Goal: Information Seeking & Learning: Learn about a topic

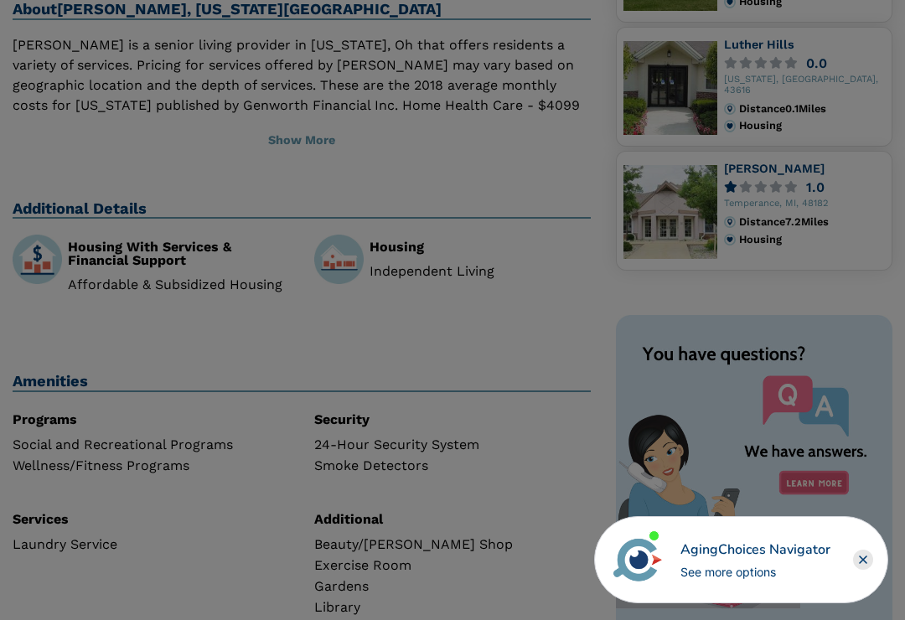
scroll to position [524, 0]
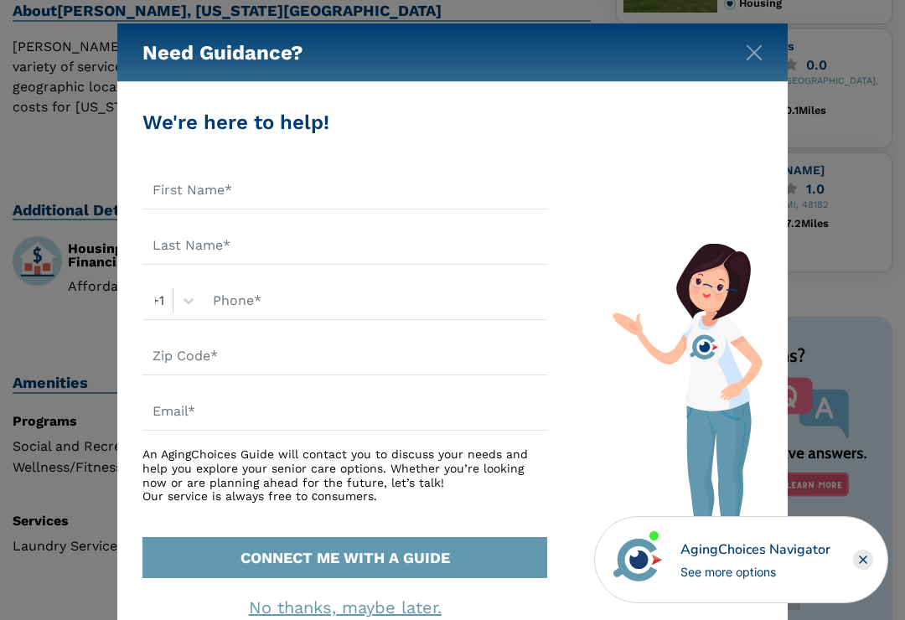
click at [756, 56] on img "Close" at bounding box center [753, 52] width 17 height 17
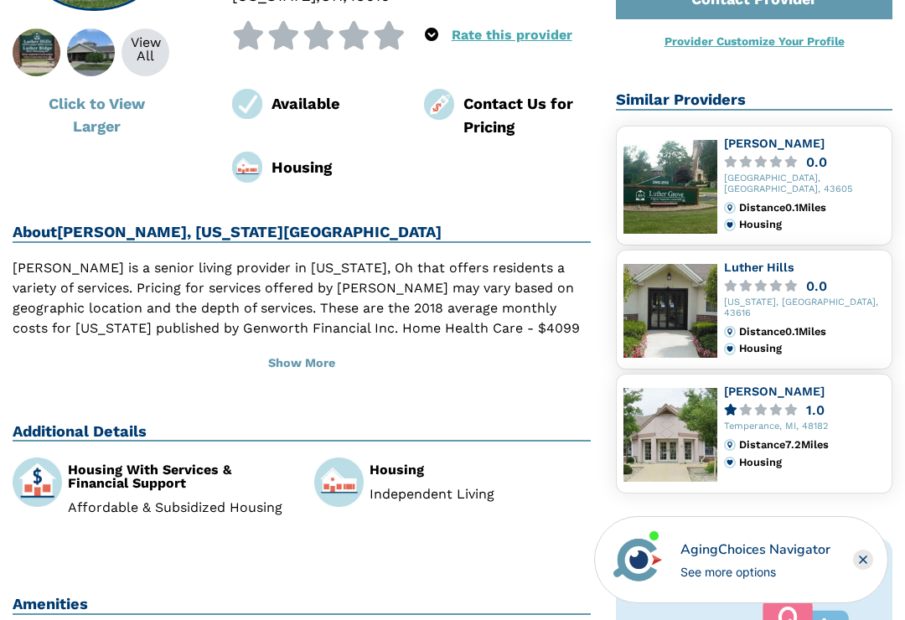
scroll to position [281, 0]
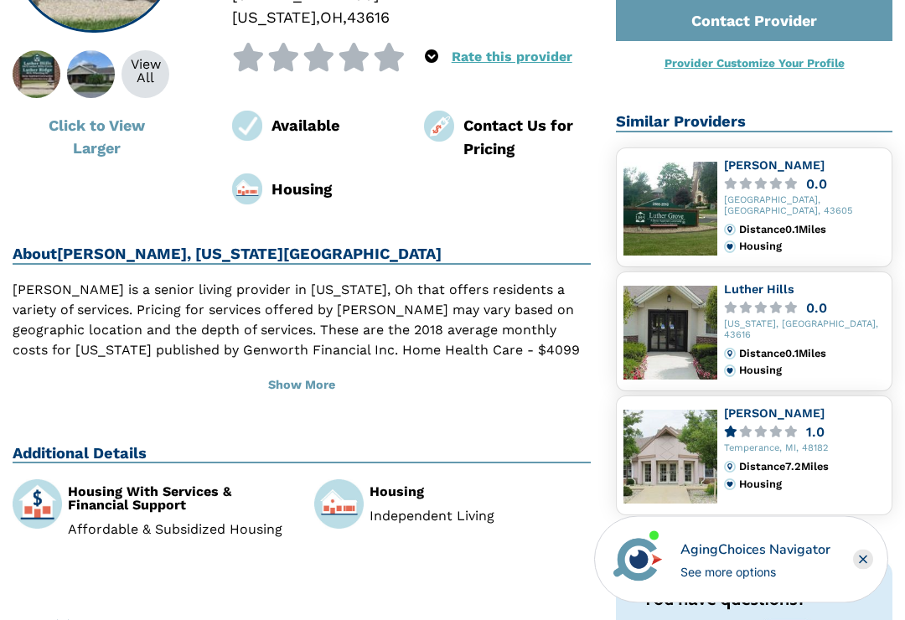
click at [708, 334] on img at bounding box center [670, 333] width 94 height 94
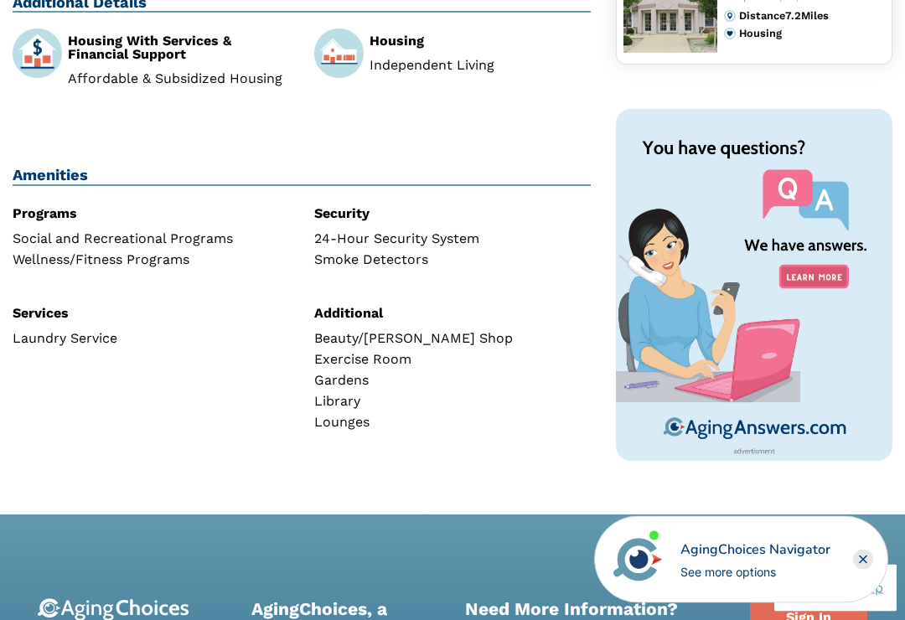
scroll to position [733, 0]
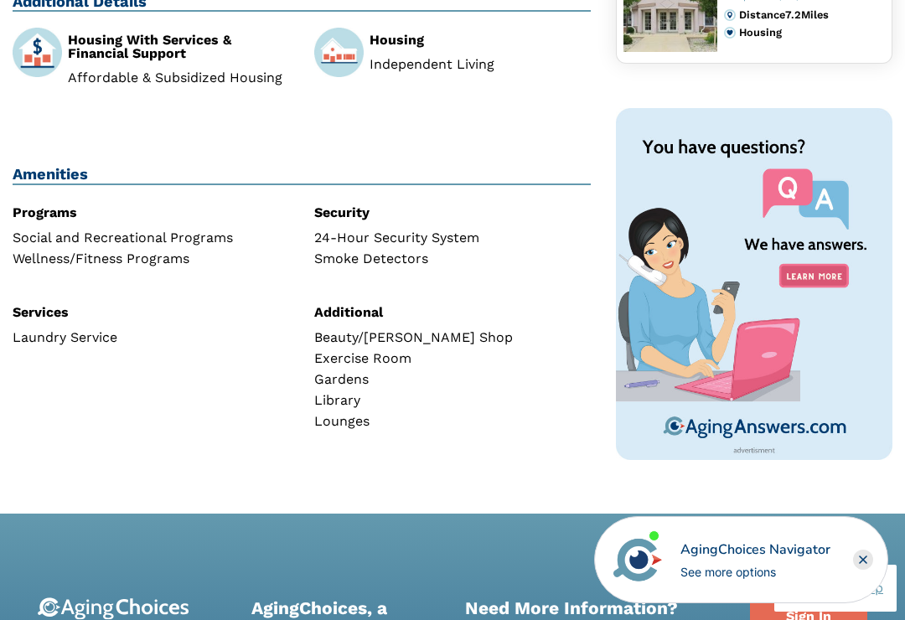
click at [818, 413] on img at bounding box center [754, 284] width 276 height 352
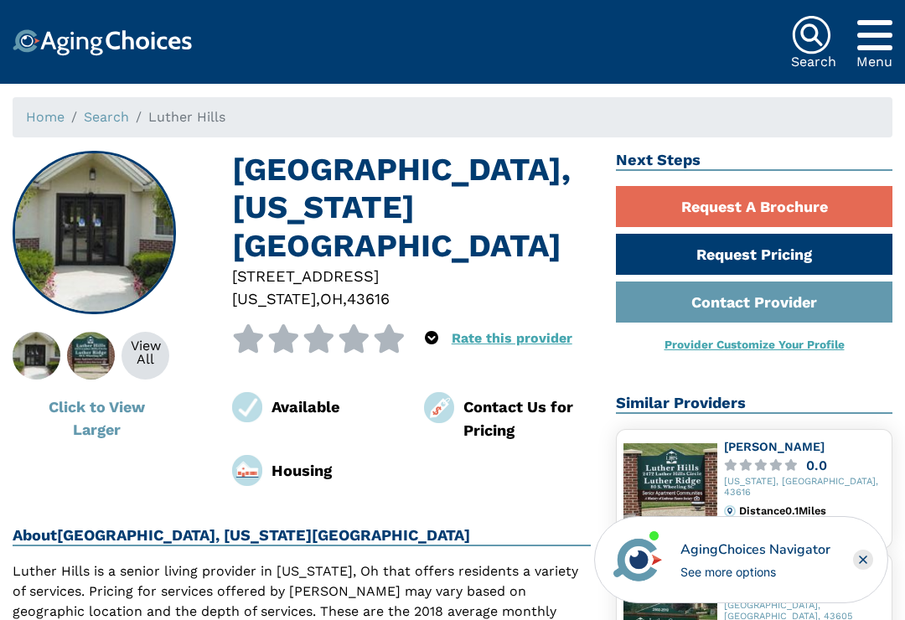
click at [160, 352] on div "View All" at bounding box center [145, 352] width 48 height 27
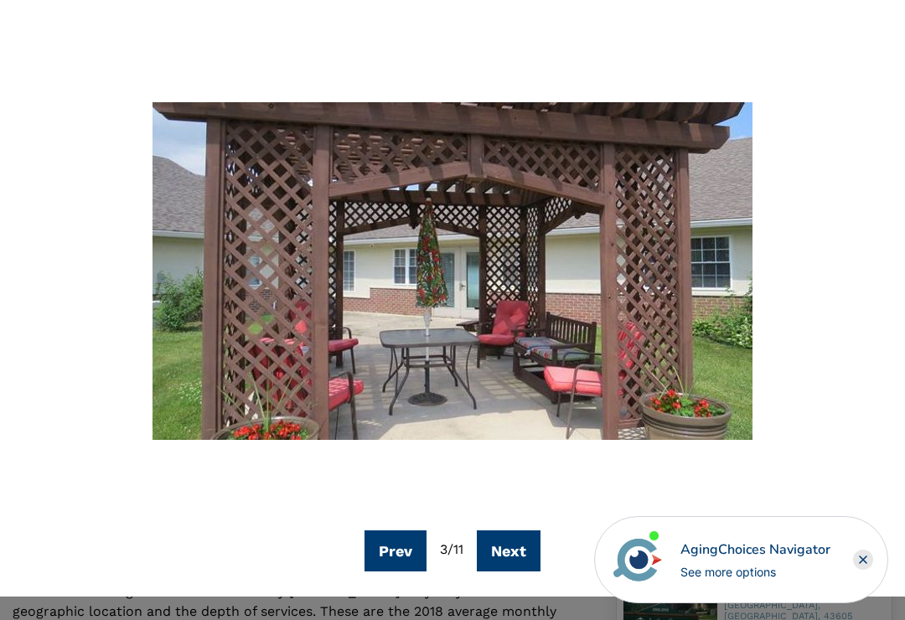
scroll to position [83, 0]
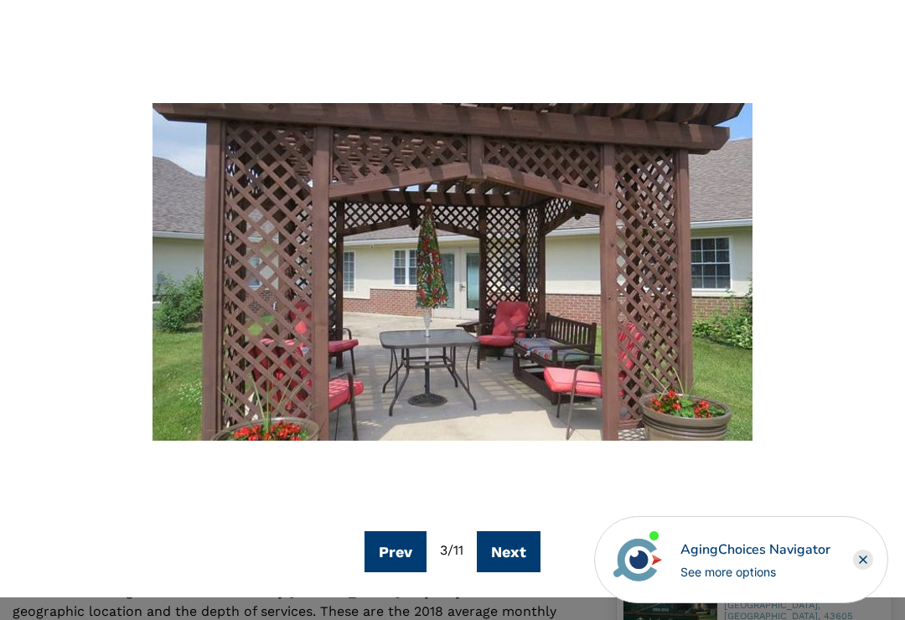
click at [520, 556] on button "Next" at bounding box center [509, 551] width 64 height 41
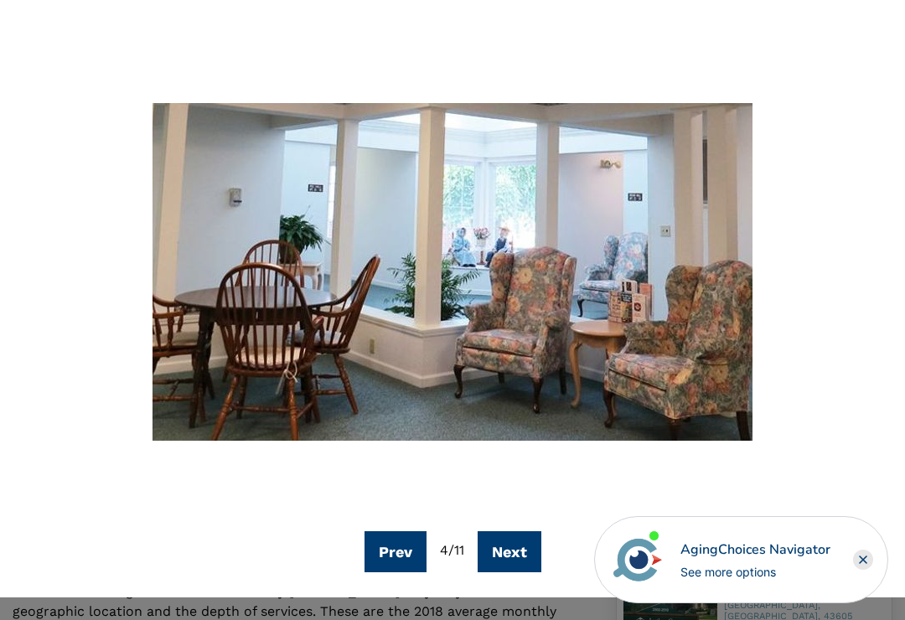
click at [516, 547] on button "Next" at bounding box center [509, 551] width 64 height 41
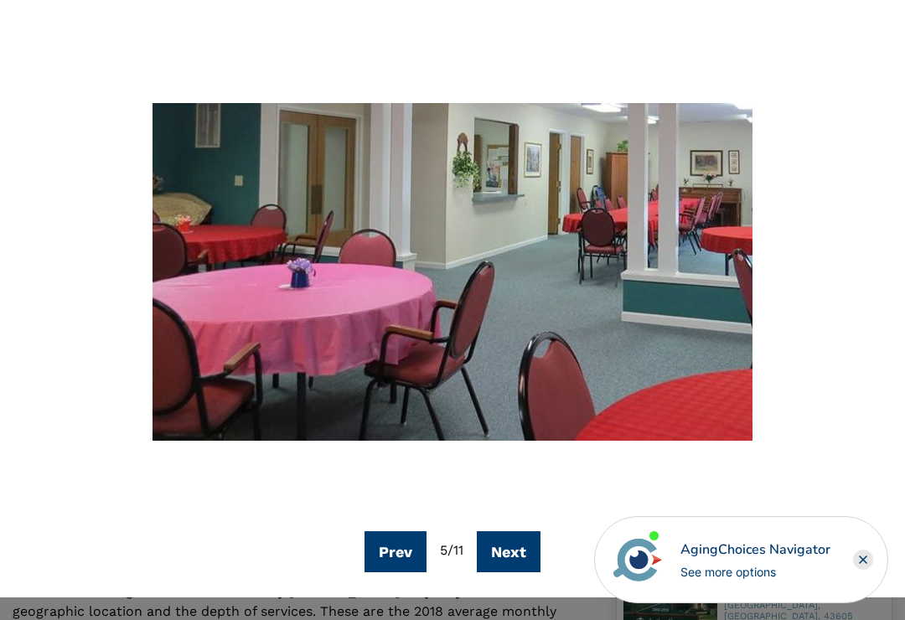
click at [513, 546] on button "Next" at bounding box center [509, 551] width 64 height 41
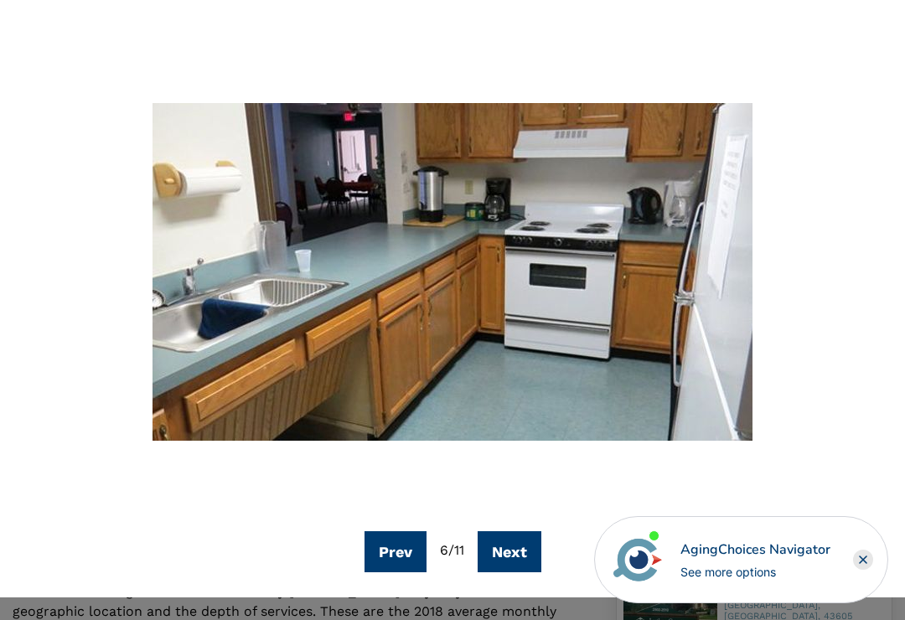
click at [506, 549] on button "Next" at bounding box center [509, 551] width 64 height 41
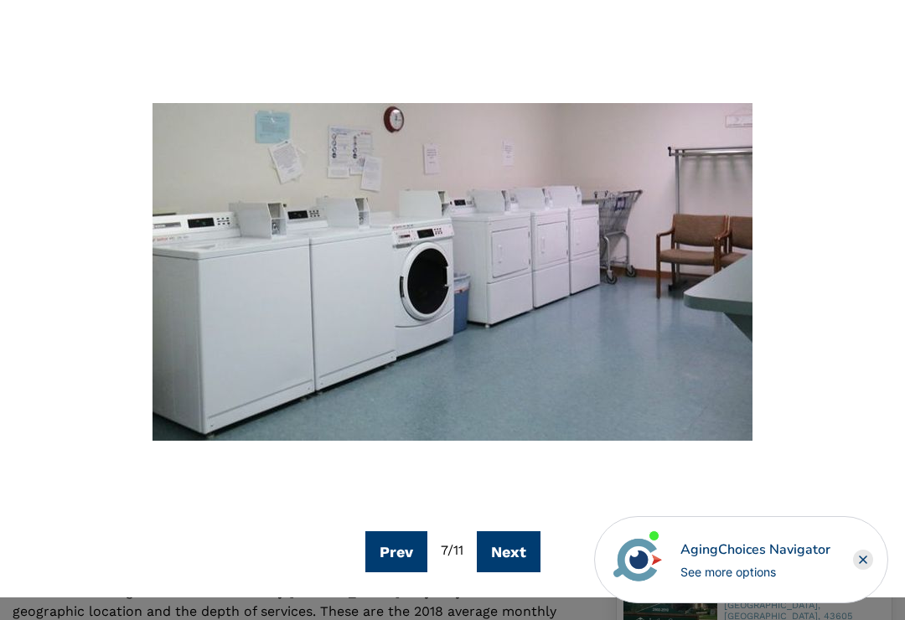
click at [531, 570] on button "Next" at bounding box center [509, 551] width 64 height 41
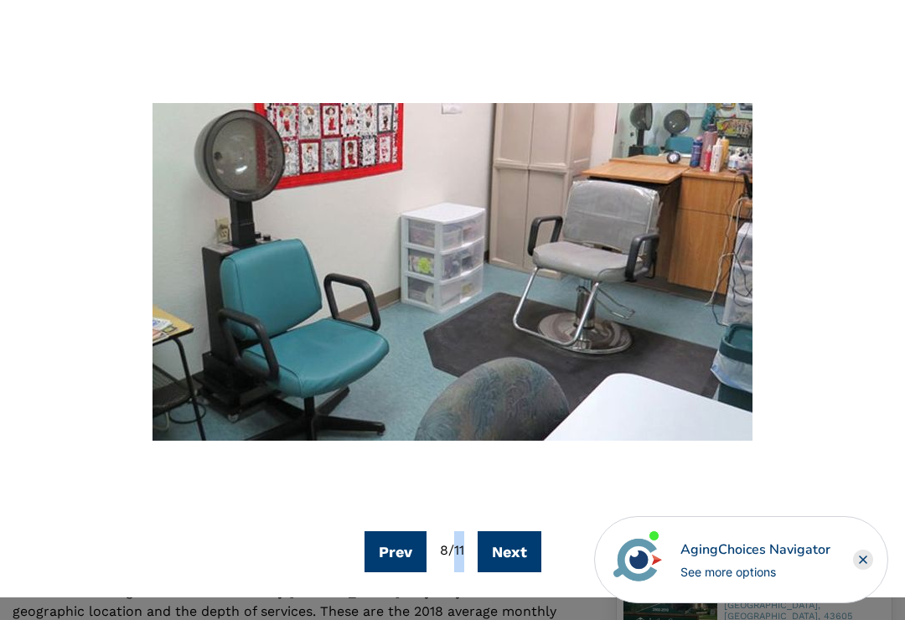
click at [513, 557] on button "Next" at bounding box center [509, 551] width 64 height 41
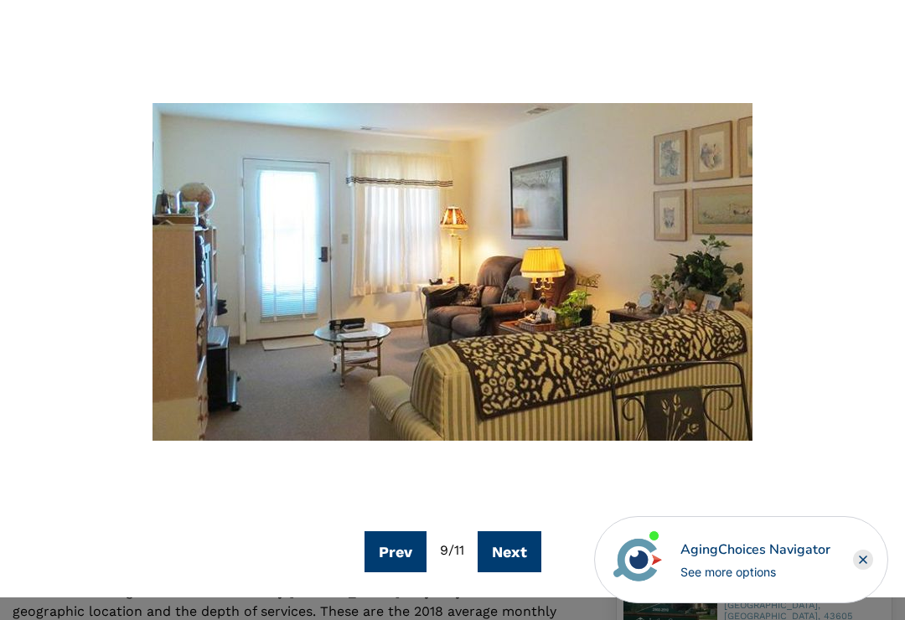
click at [520, 567] on button "Next" at bounding box center [509, 551] width 64 height 41
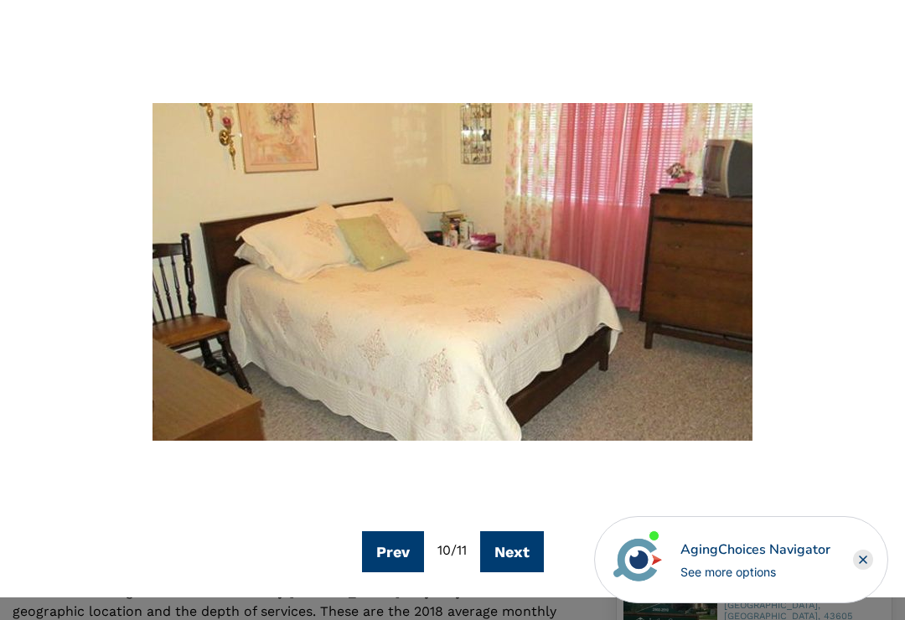
click at [514, 549] on button "Next" at bounding box center [512, 551] width 64 height 41
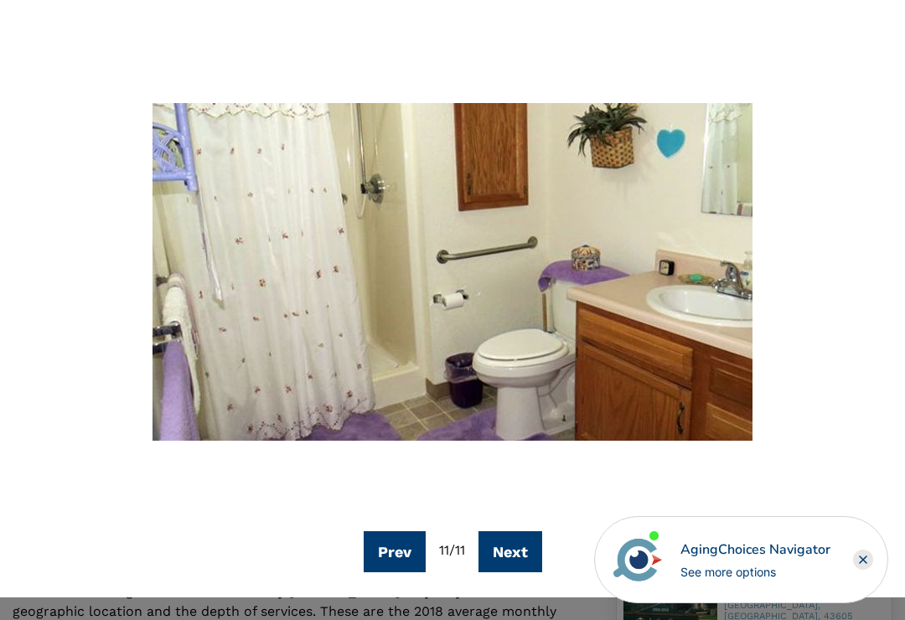
click at [513, 553] on button "Next" at bounding box center [510, 551] width 64 height 41
